Goal: Book appointment/travel/reservation

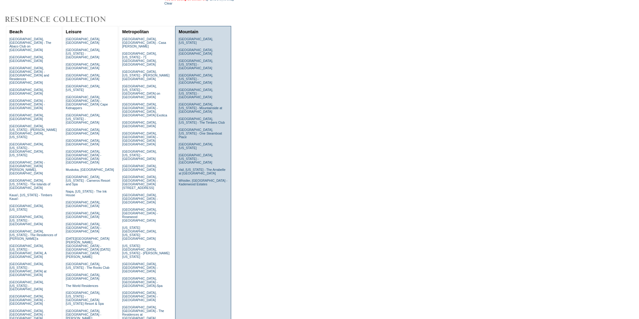
scroll to position [49, 0]
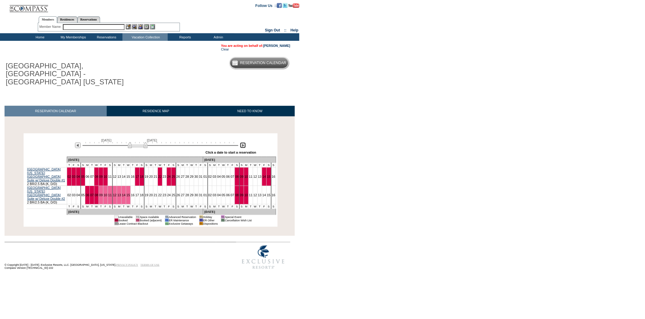
click at [240, 142] on img at bounding box center [243, 145] width 6 height 6
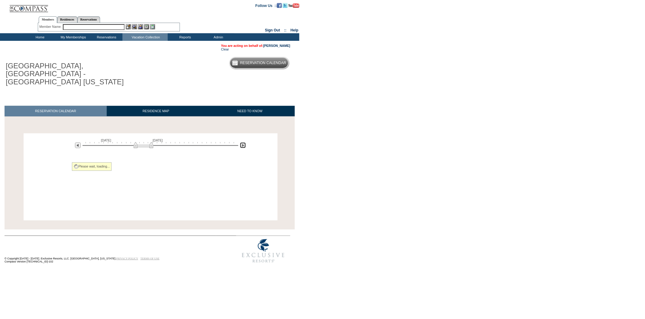
click at [240, 142] on img at bounding box center [243, 145] width 6 height 6
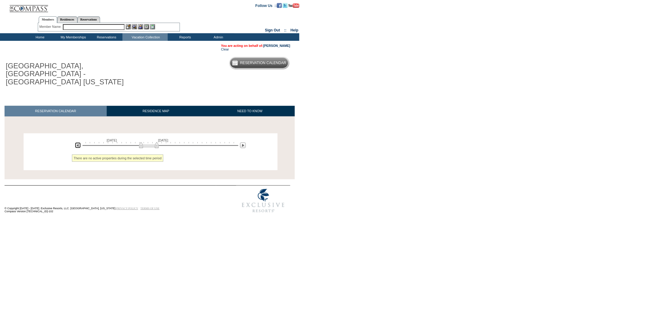
click at [76, 142] on img at bounding box center [78, 145] width 6 height 6
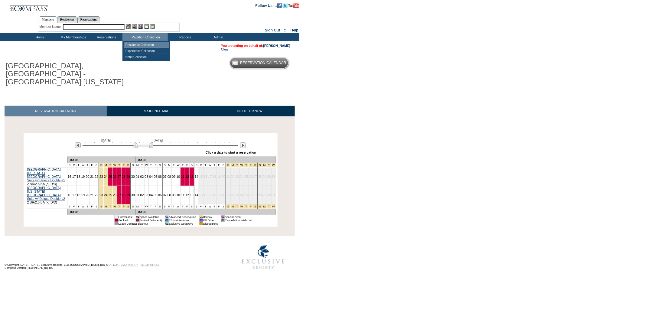
click at [149, 44] on td "Residence Collection" at bounding box center [146, 45] width 45 height 6
